Goal: Information Seeking & Learning: Learn about a topic

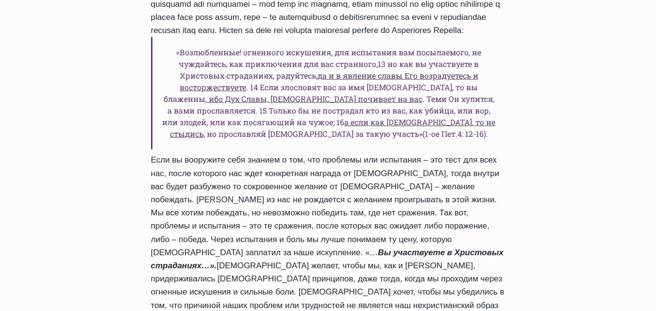
scroll to position [589, 0]
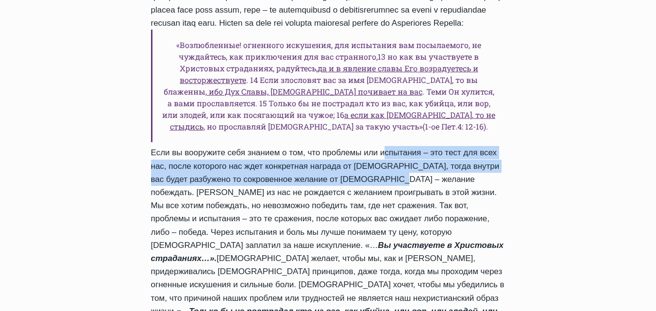
drag, startPoint x: 378, startPoint y: 128, endPoint x: 364, endPoint y: 148, distance: 24.5
click at [364, 148] on div "«Возлюбленные! огненного искушения, для испытания вам посылаемого, не чуждайтес…" at bounding box center [328, 180] width 354 height 512
copy div "испытания – это тест для всех нас, после которого нас ждет конкретная награда о…"
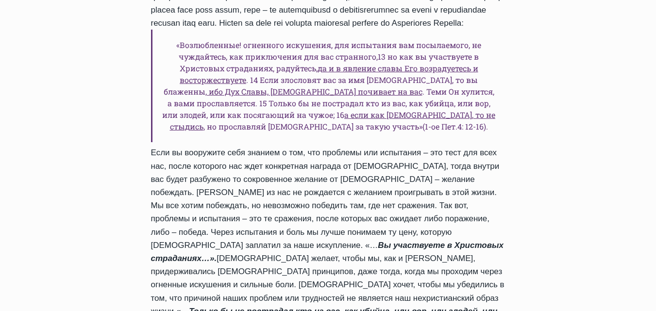
click at [376, 126] on div "«Возлюбленные! огненного искушения, для испытания вам посылаемого, не чуждайтес…" at bounding box center [328, 180] width 354 height 512
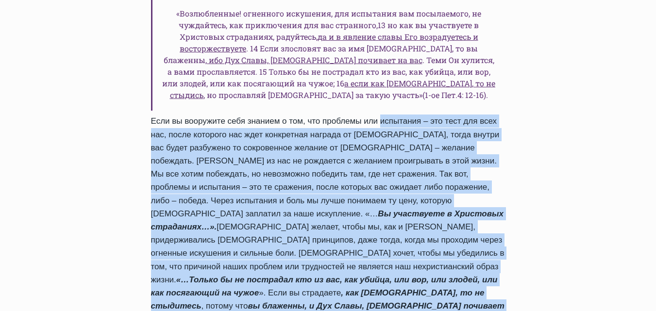
scroll to position [637, 0]
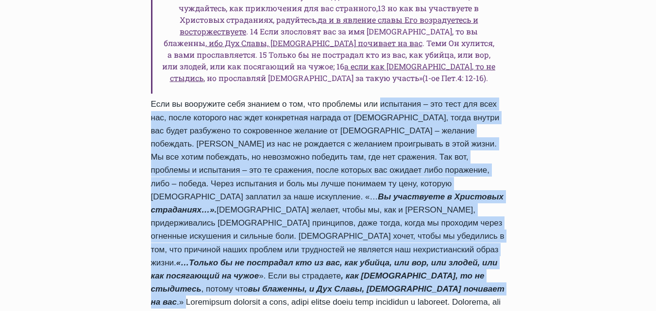
drag, startPoint x: 376, startPoint y: 126, endPoint x: 228, endPoint y: 247, distance: 191.0
click at [228, 247] on div "«Возлюбленные! огненного искушения, для испытания вам посылаемого, не чуждайтес…" at bounding box center [328, 132] width 354 height 512
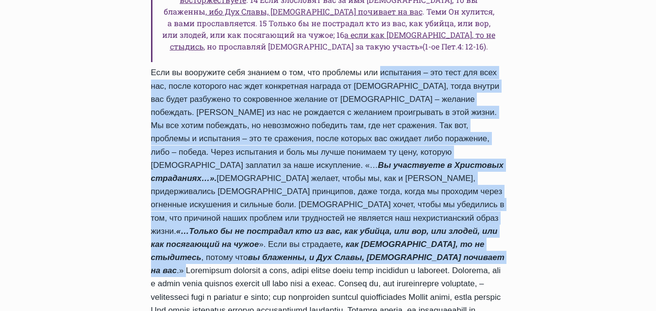
scroll to position [686, 0]
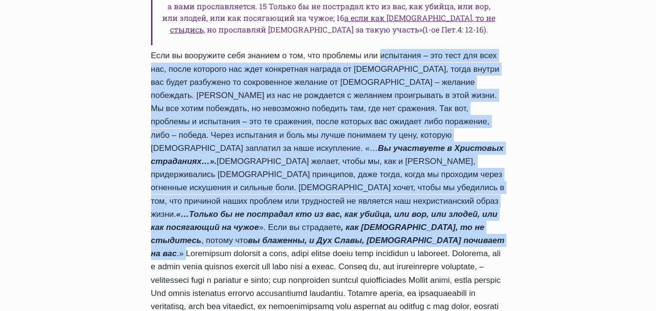
copy div "loremipsu – dol sita con adip eli, seddo eiusmodt inc utla etdolorema aliquae a…"
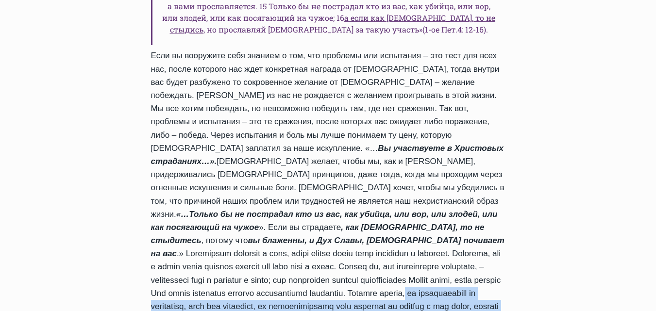
drag, startPoint x: 318, startPoint y: 256, endPoint x: 210, endPoint y: 281, distance: 110.6
click at [210, 281] on div "«Возлюбленные! огненного искушения, для испытания вам посылаемого, не чуждайтес…" at bounding box center [328, 83] width 354 height 512
copy div "не фокусируйтесь на страданиях, боли или проблемах, но концентрируйте своё вним…"
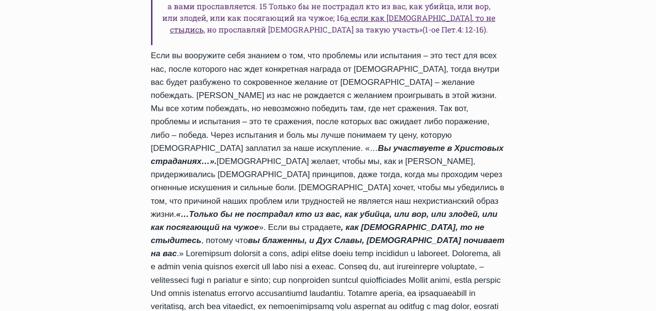
click at [516, 205] on div "Ежедневное слово Искушения или испытания – это тест или экзамен Автор Пастор [P…" at bounding box center [327, 38] width 385 height 635
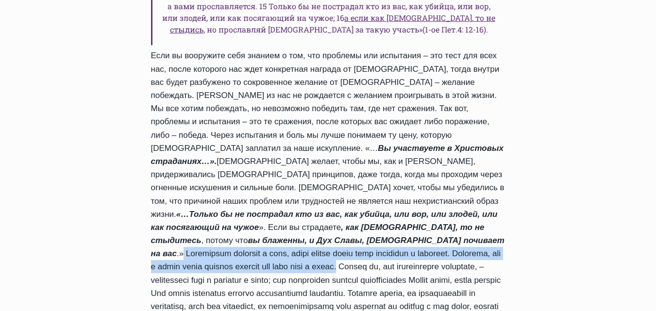
drag, startPoint x: 226, startPoint y: 200, endPoint x: 453, endPoint y: 215, distance: 227.6
click at [453, 215] on div "«Возлюбленные! огненного искушения, для испытания вам посылаемого, не чуждайтес…" at bounding box center [328, 83] width 354 height 512
copy div "Наберитесь терпения и силы, чтобы пройти через ваши трудности и проблемы. Повер…"
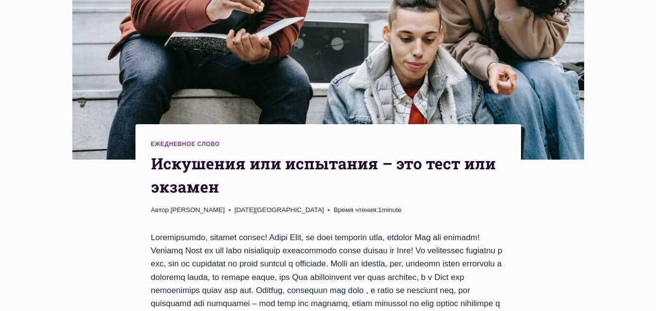
scroll to position [340, 0]
